Goal: Register for event/course

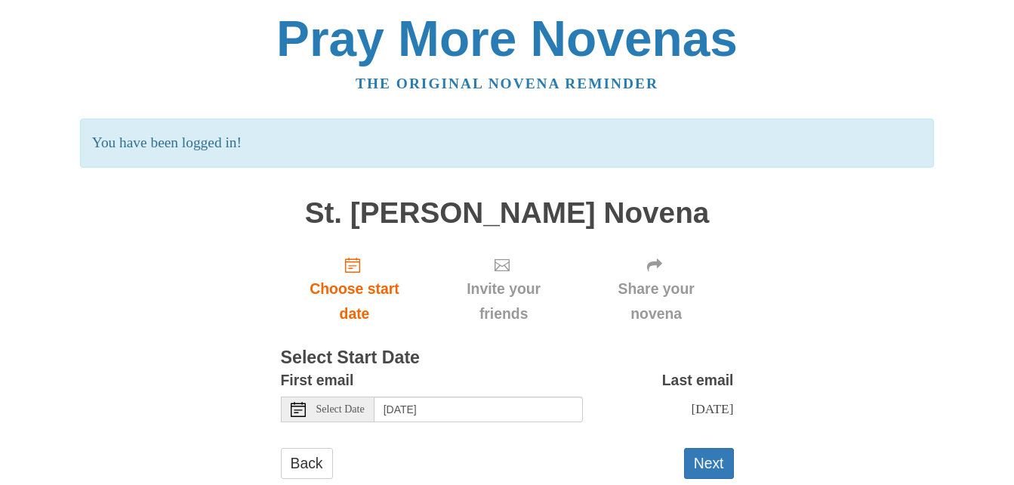
scroll to position [52, 0]
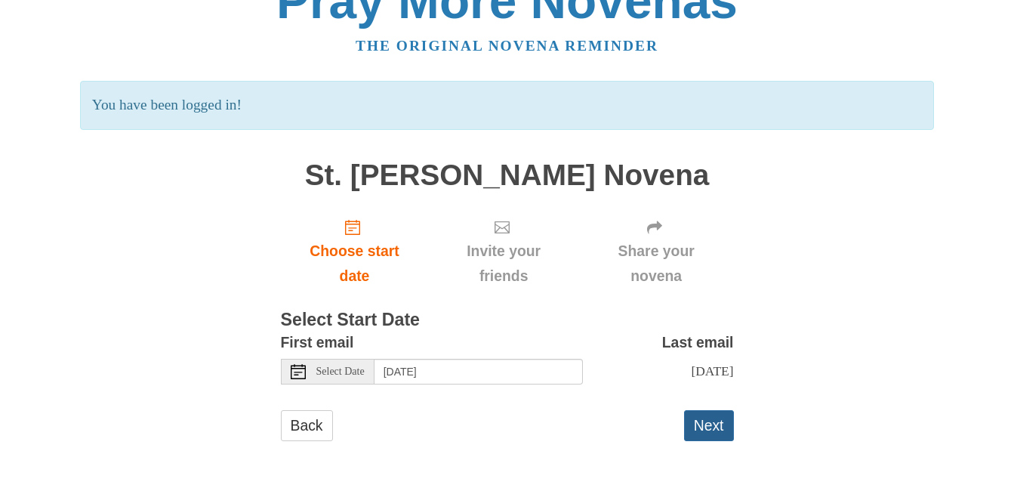
click at [716, 421] on button "Next" at bounding box center [709, 425] width 50 height 31
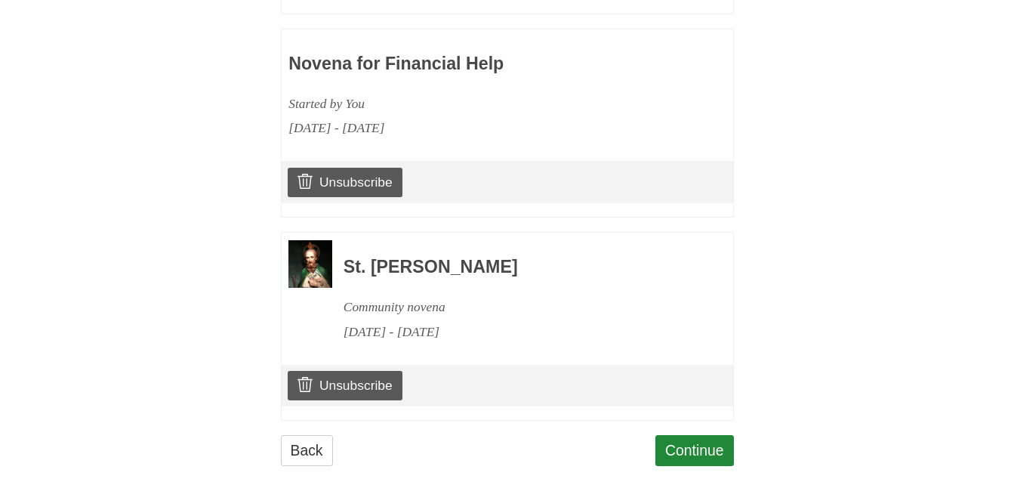
scroll to position [1963, 0]
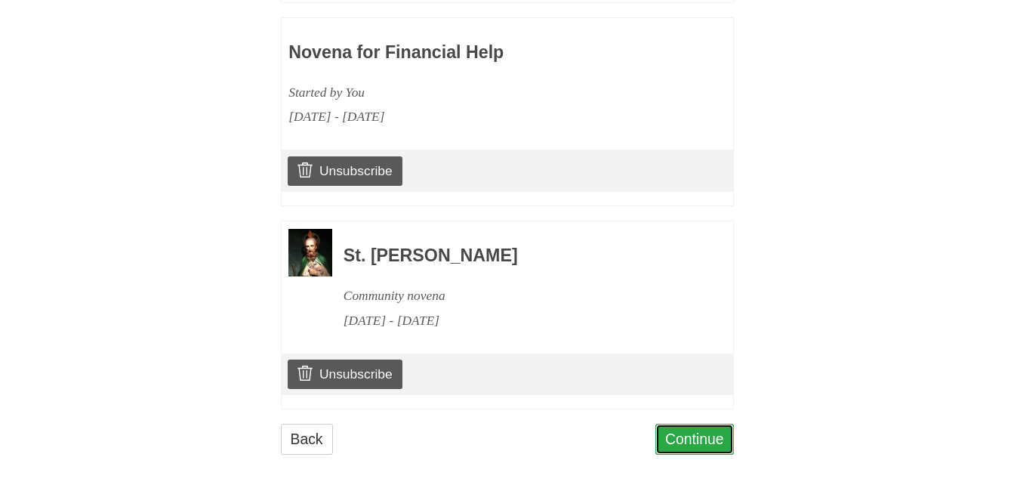
click at [700, 424] on link "Continue" at bounding box center [695, 439] width 79 height 31
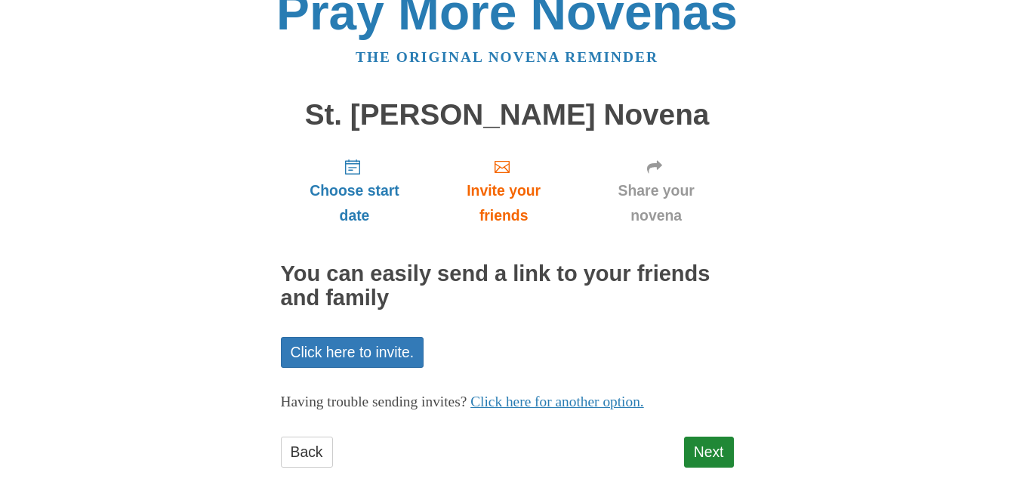
scroll to position [53, 0]
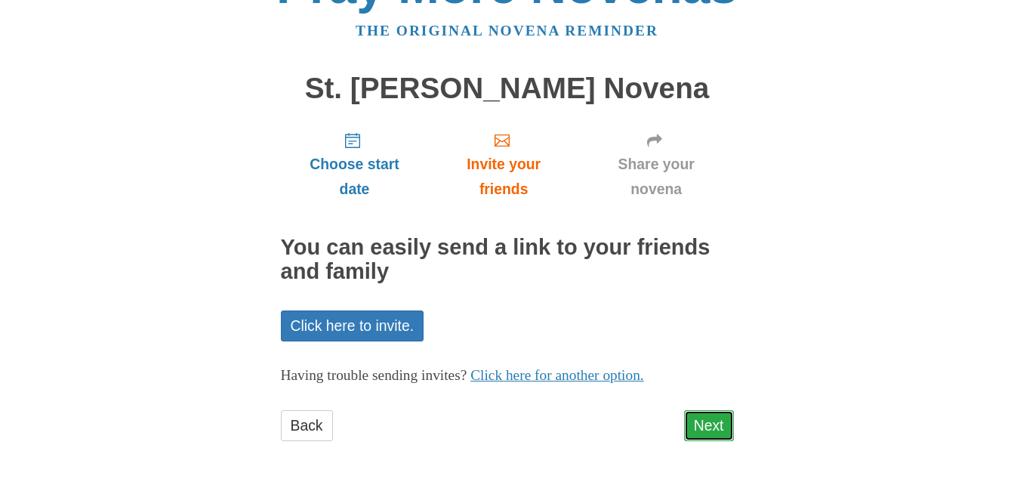
click at [702, 432] on link "Next" at bounding box center [709, 425] width 50 height 31
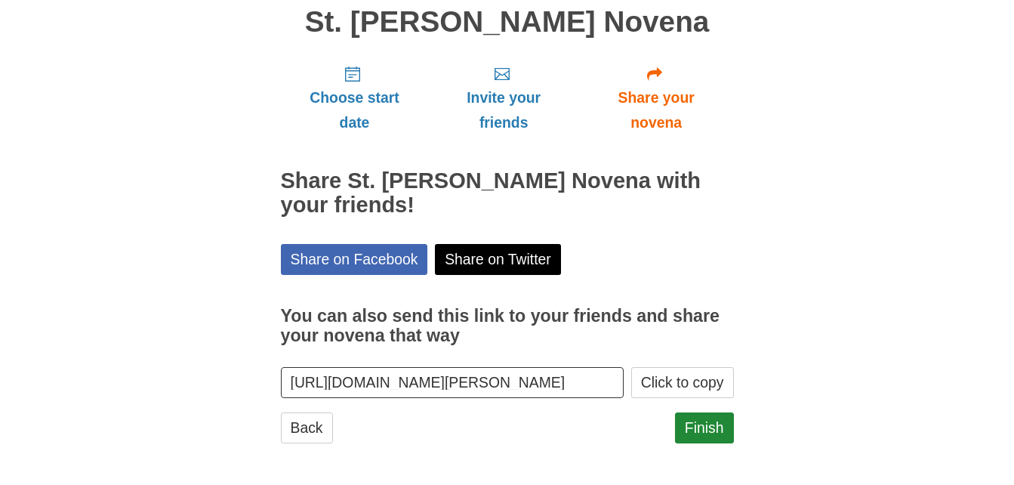
scroll to position [122, 0]
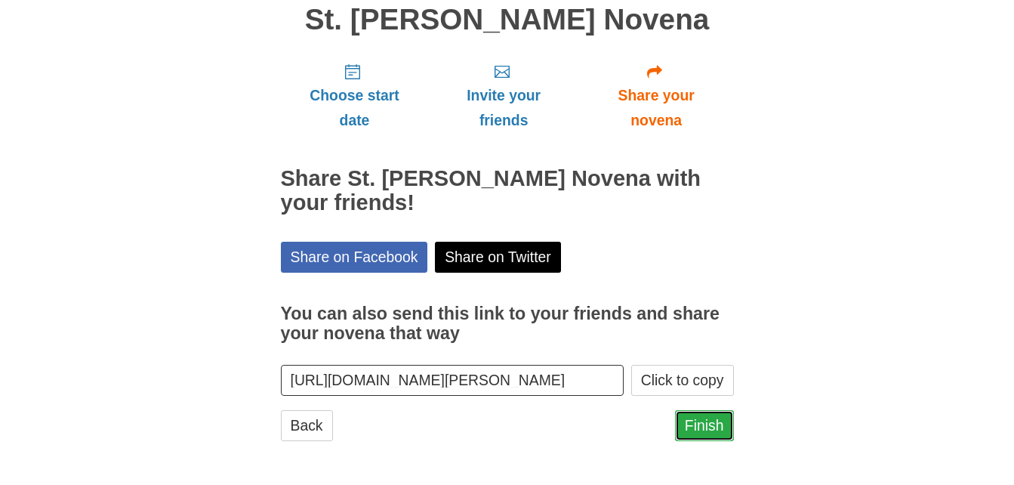
click at [697, 426] on link "Finish" at bounding box center [704, 425] width 59 height 31
